Goal: Information Seeking & Learning: Check status

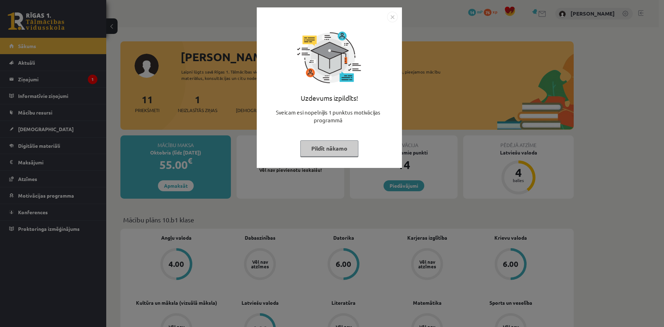
click at [355, 203] on div "Uzdevums izpildīts! Sveicam esi nopelnījis 1 punktus motivācijas programmā Pild…" at bounding box center [332, 163] width 664 height 327
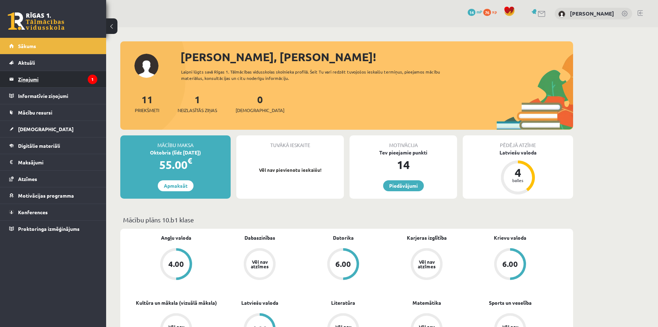
click at [88, 81] on icon "1" at bounding box center [93, 80] width 10 height 10
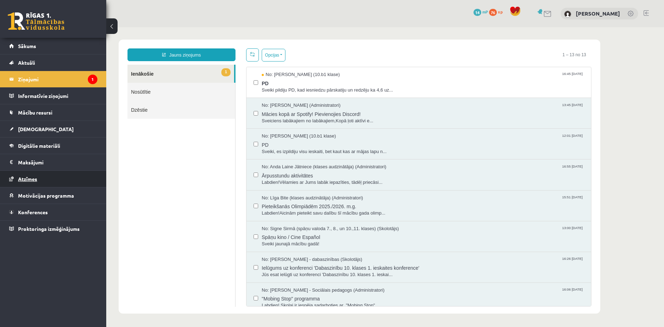
click at [51, 181] on link "Atzīmes" at bounding box center [53, 179] width 88 height 16
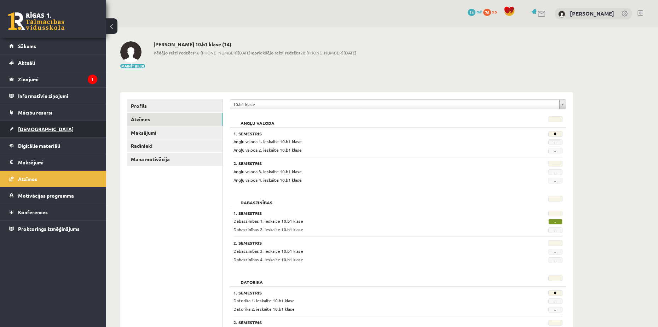
click at [34, 126] on span "[DEMOGRAPHIC_DATA]" at bounding box center [46, 129] width 56 height 6
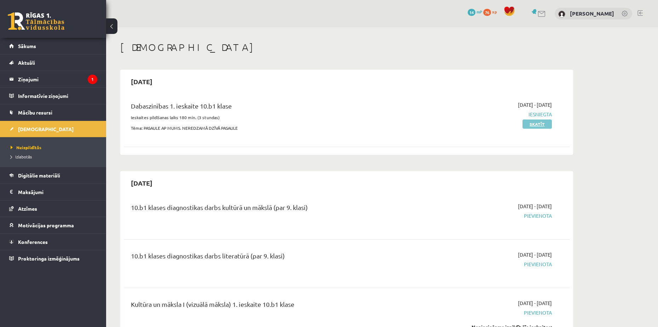
click at [531, 125] on link "Skatīt" at bounding box center [537, 124] width 29 height 9
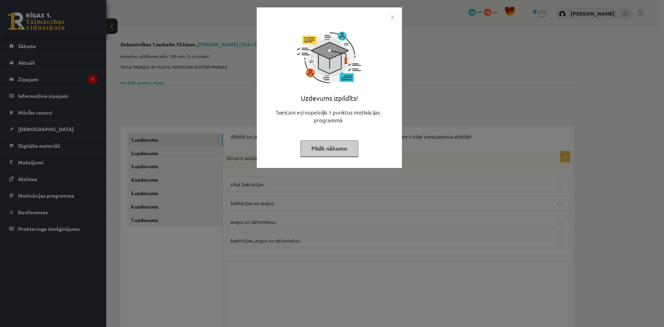
click at [431, 90] on div "Uzdevums izpildīts! Sveicam esi nopelnījis 1 punktus motivācijas programmā Pild…" at bounding box center [332, 163] width 664 height 327
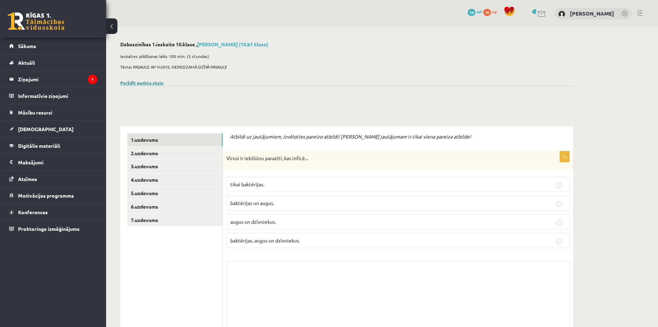
click at [146, 85] on link "Parādīt punktu skalu" at bounding box center [141, 83] width 43 height 6
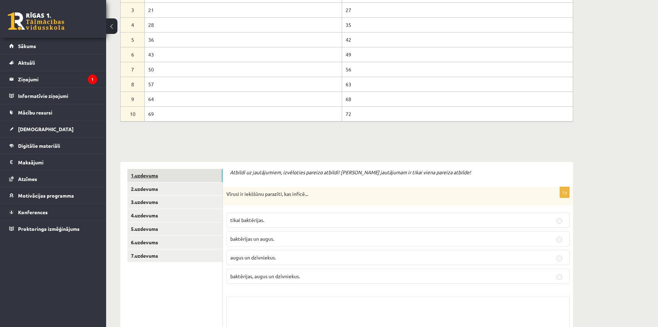
scroll to position [142, 0]
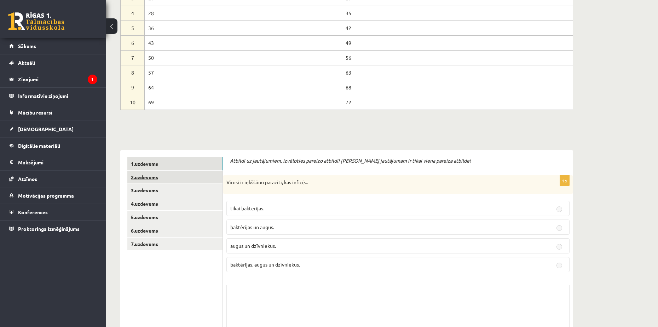
click at [176, 179] on link "2.uzdevums" at bounding box center [174, 177] width 95 height 13
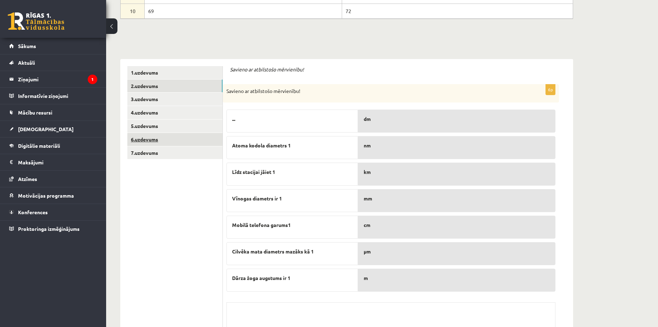
click at [164, 139] on link "6.uzdevums" at bounding box center [174, 139] width 95 height 13
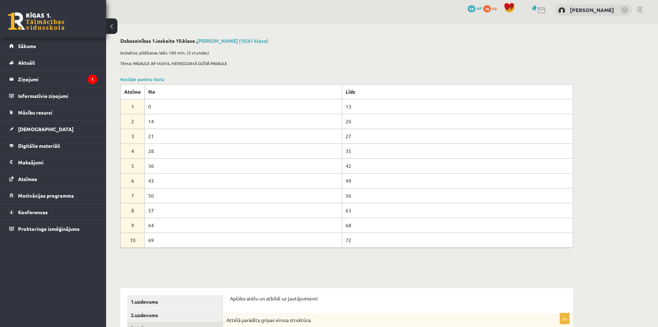
scroll to position [0, 0]
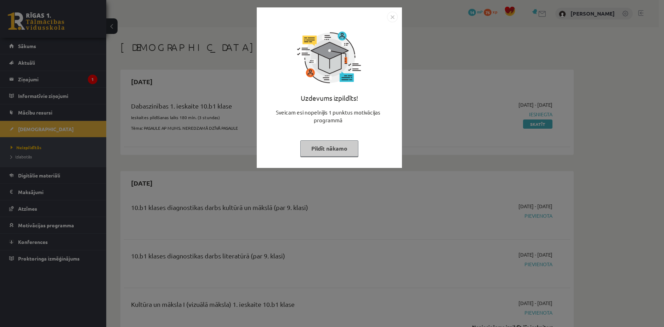
click at [419, 34] on div "Uzdevums izpildīts! Sveicam esi nopelnījis 1 punktus motivācijas programmā Pild…" at bounding box center [332, 163] width 664 height 327
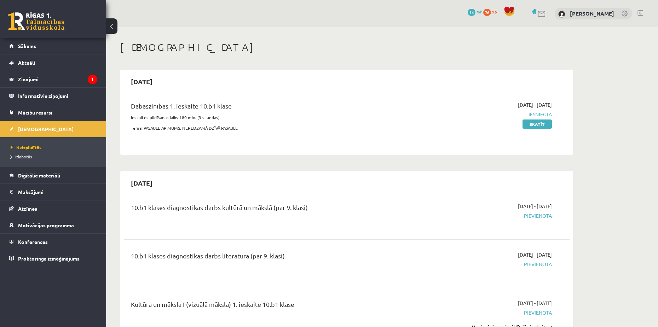
click at [484, 12] on span "76" at bounding box center [488, 12] width 8 height 7
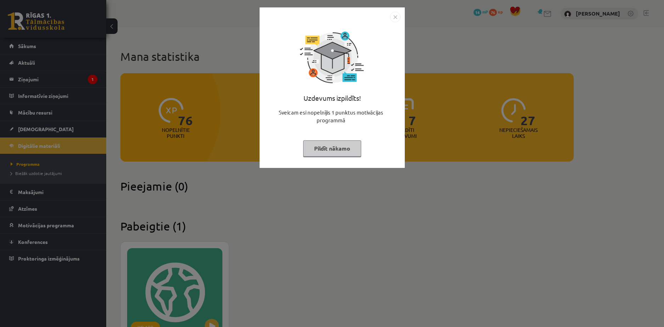
click at [435, 76] on div "Uzdevums izpildīts! Sveicam esi nopelnījis 1 punktus motivācijas programmā Pild…" at bounding box center [332, 163] width 664 height 327
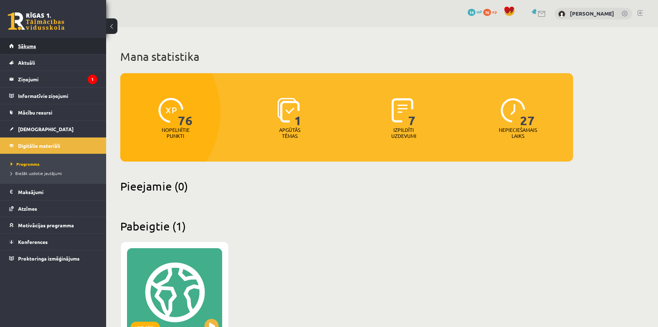
click at [35, 49] on link "Sākums" at bounding box center [53, 46] width 88 height 16
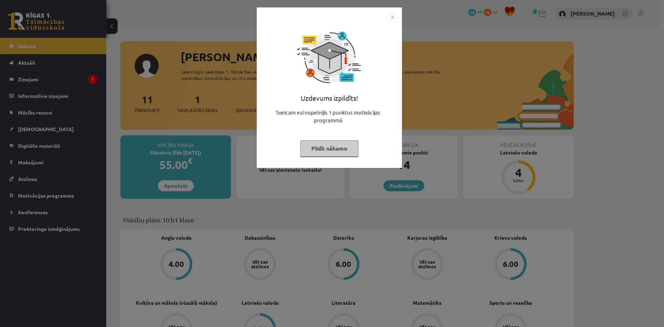
click at [101, 103] on div "Uzdevums izpildīts! Sveicam esi nopelnījis 1 punktus motivācijas programmā Pild…" at bounding box center [332, 163] width 664 height 327
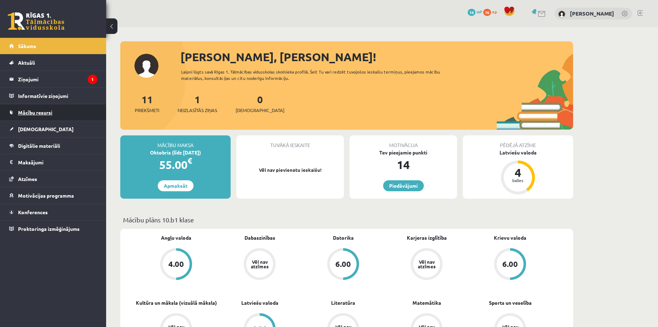
click at [52, 115] on span "Mācību resursi" at bounding box center [35, 112] width 34 height 6
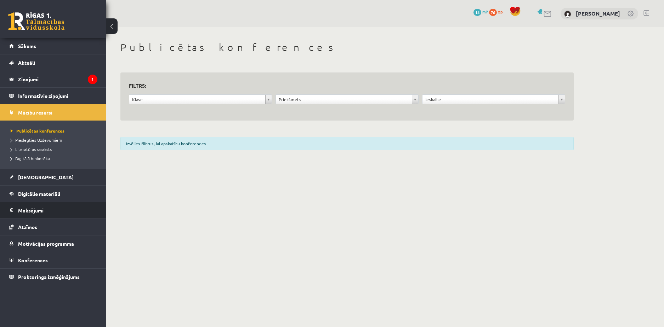
click at [47, 204] on legend "Maksājumi 0" at bounding box center [57, 210] width 79 height 16
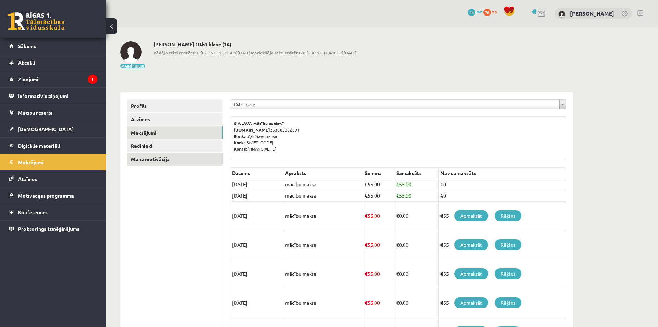
click at [139, 160] on link "Mana motivācija" at bounding box center [174, 159] width 95 height 13
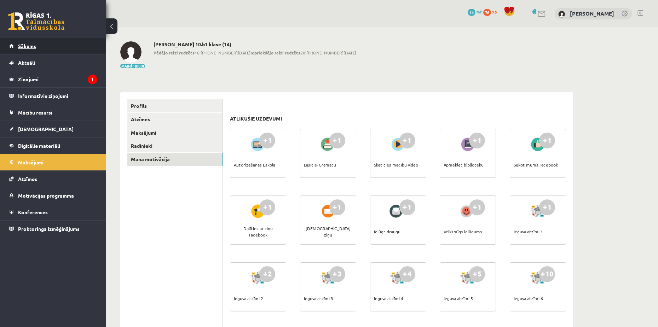
click at [30, 50] on link "Sākums" at bounding box center [53, 46] width 88 height 16
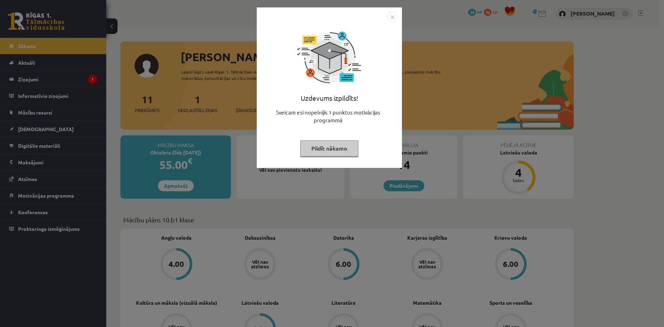
click at [523, 95] on div "Uzdevums izpildīts! Sveicam esi nopelnījis 1 punktus motivācijas programmā Pild…" at bounding box center [332, 163] width 664 height 327
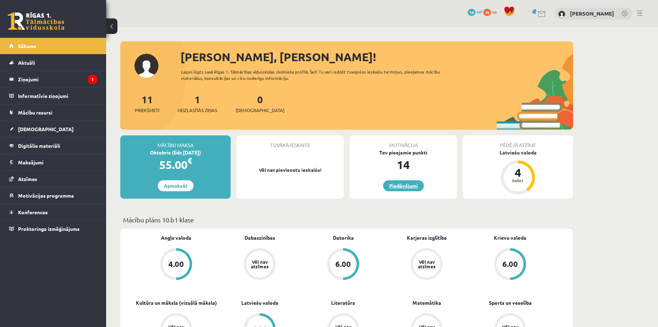
click at [405, 183] on link "Piedāvājumi" at bounding box center [403, 186] width 41 height 11
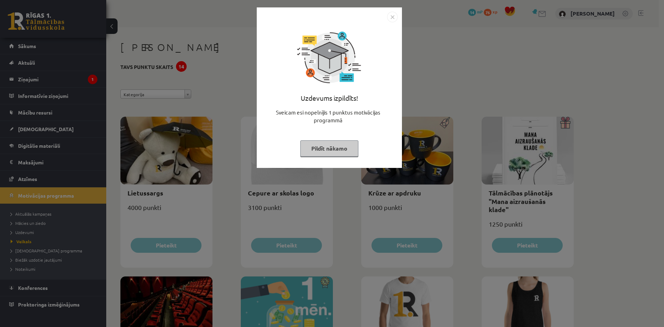
click at [391, 19] on img "Close" at bounding box center [392, 17] width 11 height 11
